Goal: Task Accomplishment & Management: Manage account settings

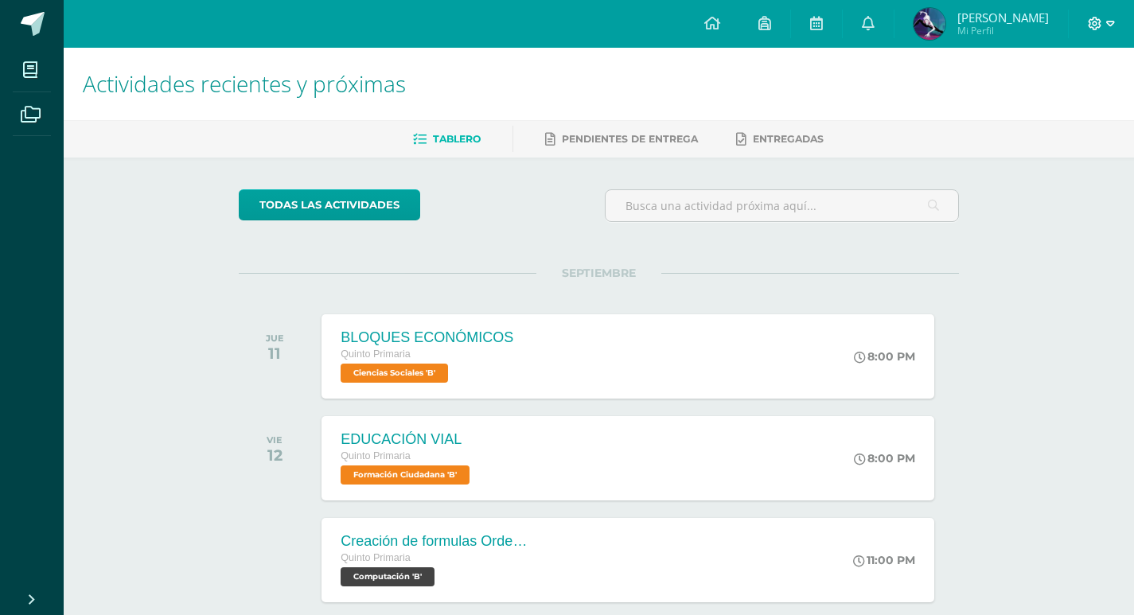
click at [1104, 20] on span at bounding box center [1100, 24] width 27 height 18
click at [1056, 110] on span "Cerrar sesión" at bounding box center [1061, 108] width 72 height 15
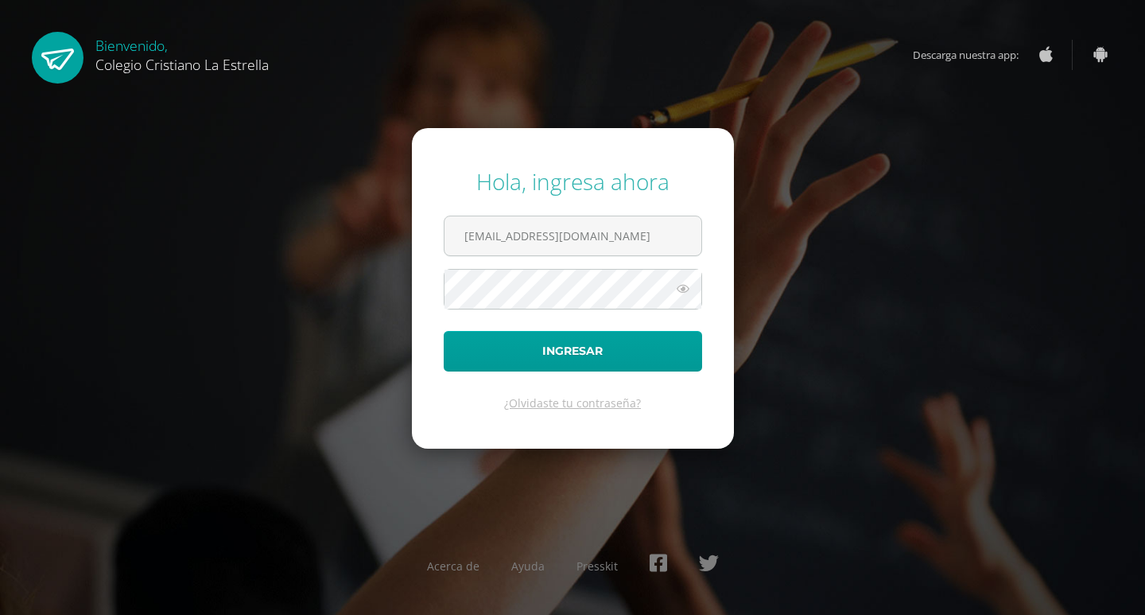
click at [552, 211] on form "Hola, ingresa ahora [EMAIL_ADDRESS][DOMAIN_NAME] Ingresar ¿Olvidaste tu contras…" at bounding box center [573, 288] width 322 height 320
click at [550, 224] on input "[EMAIL_ADDRESS][DOMAIN_NAME]" at bounding box center [573, 235] width 257 height 39
type input "[EMAIL_ADDRESS][DOMAIN_NAME]"
click at [552, 245] on input "[EMAIL_ADDRESS][DOMAIN_NAME]" at bounding box center [573, 235] width 257 height 39
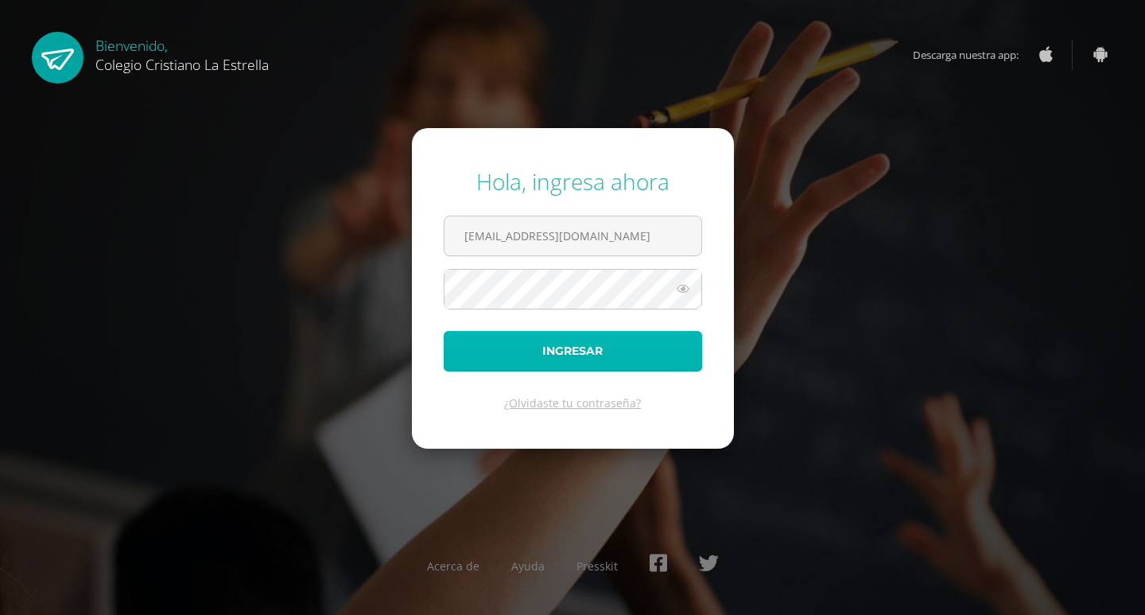
click at [496, 369] on button "Ingresar" at bounding box center [573, 351] width 259 height 41
click at [496, 360] on button "Ingresar" at bounding box center [573, 351] width 259 height 41
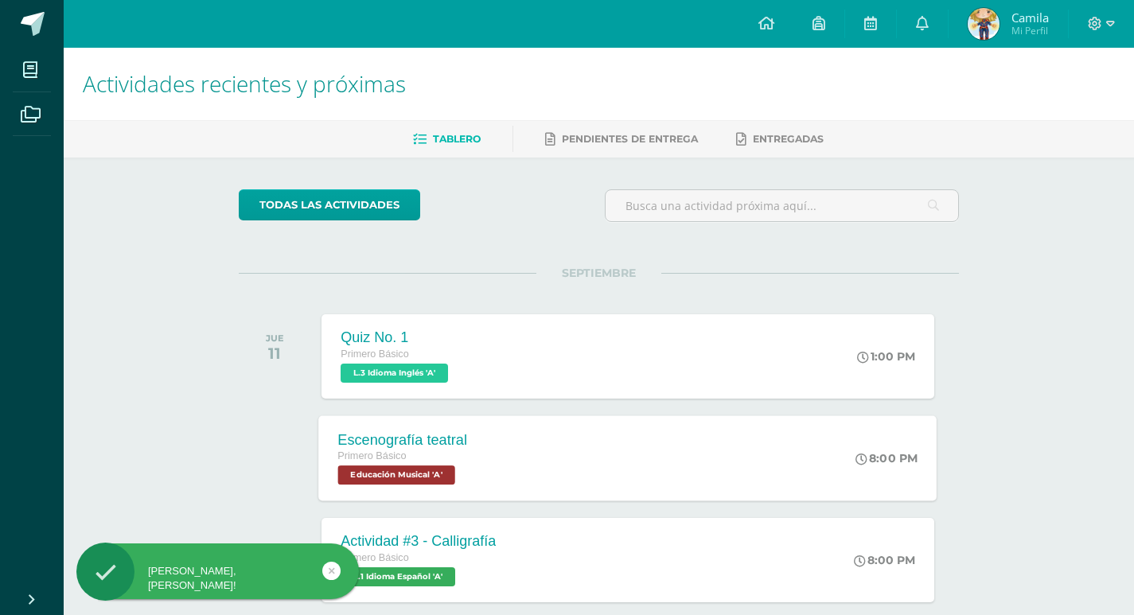
click at [499, 445] on div "Escenografía teatral Primero Básico Educación Musical 'A' 8:00 PM Escenografía …" at bounding box center [628, 457] width 618 height 85
